Goal: Transaction & Acquisition: Obtain resource

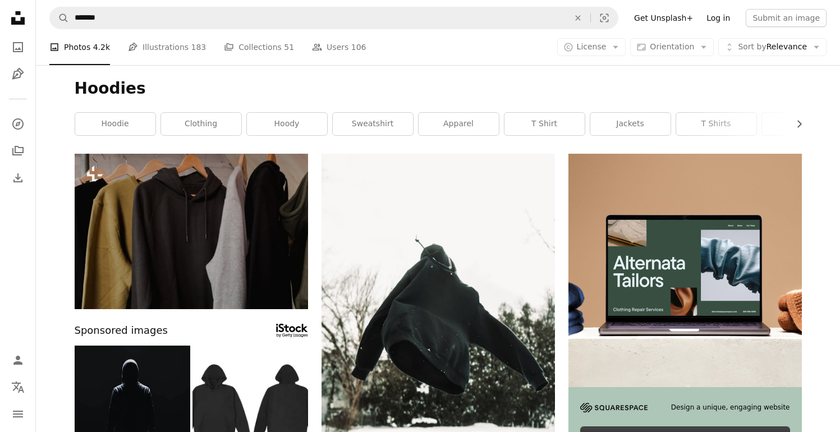
click at [718, 15] on link "Log in" at bounding box center [718, 18] width 37 height 18
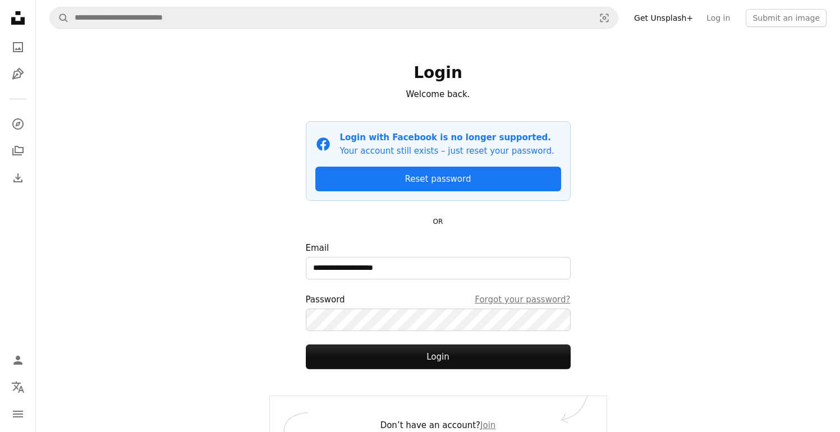
click at [374, 337] on form "**********" at bounding box center [438, 305] width 265 height 128
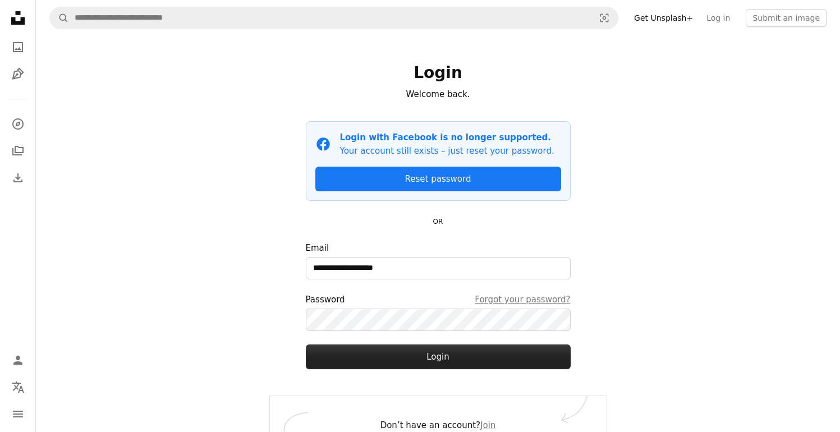
click at [377, 351] on button "Login" at bounding box center [438, 356] width 265 height 25
